Goal: Task Accomplishment & Management: Manage account settings

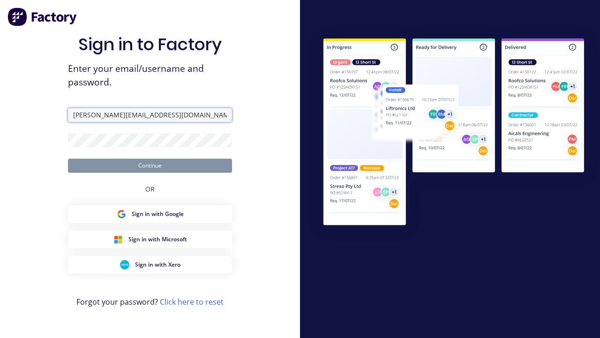
type input "[PERSON_NAME][EMAIL_ADDRESS][DOMAIN_NAME]"
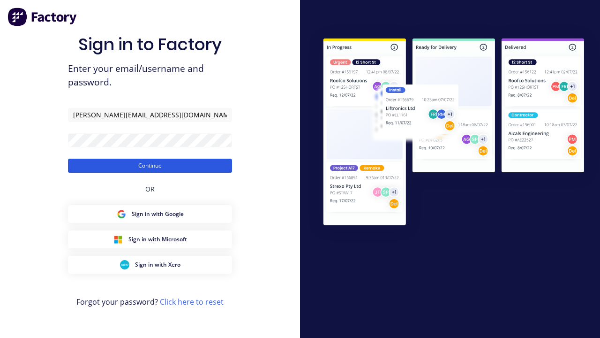
click at [150, 165] on button "Continue" at bounding box center [150, 166] width 164 height 14
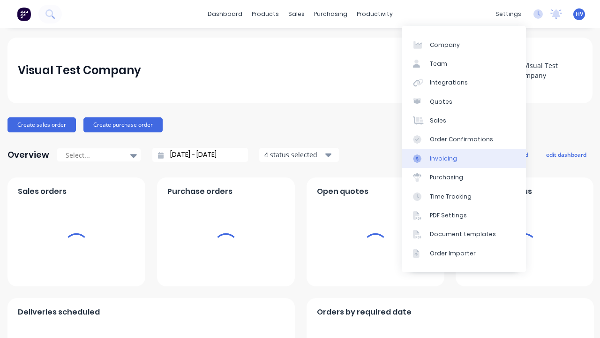
click at [464, 158] on link "Invoicing" at bounding box center [464, 158] width 124 height 19
